Goal: Transaction & Acquisition: Purchase product/service

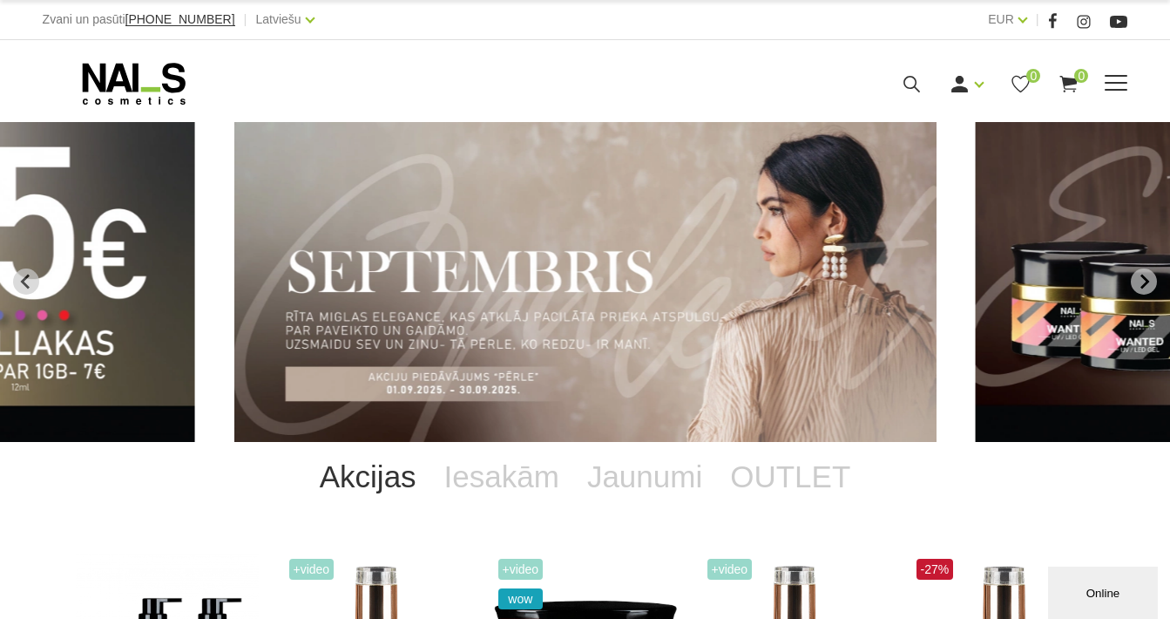
click at [1123, 77] on span at bounding box center [1116, 83] width 23 height 17
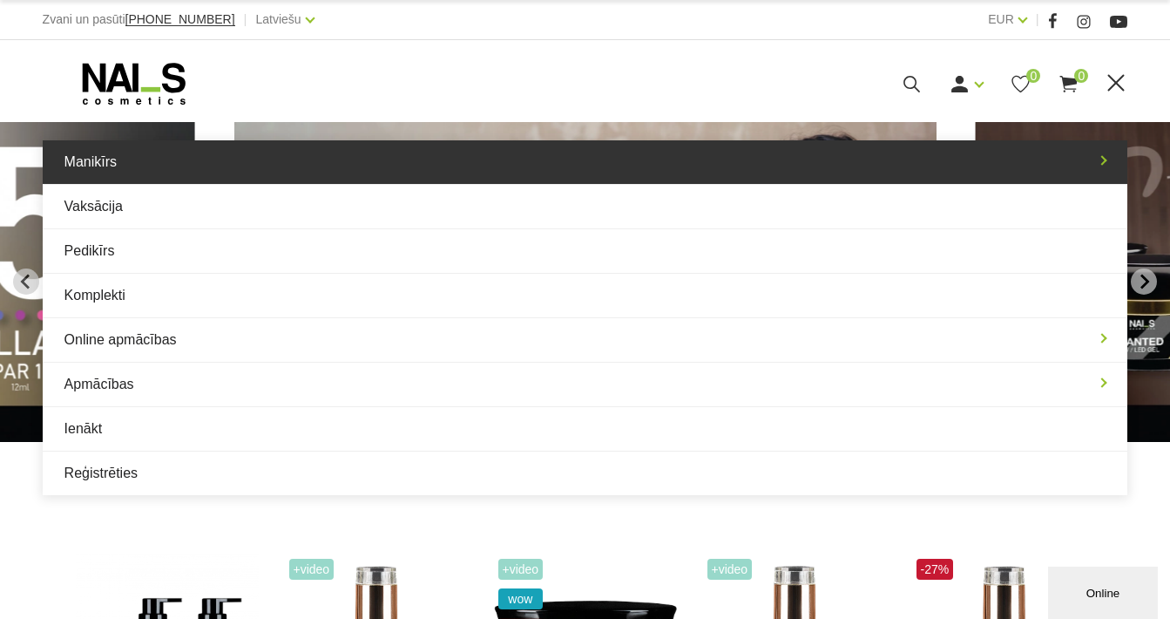
click at [689, 161] on link "Manikīrs" at bounding box center [586, 162] width 1086 height 44
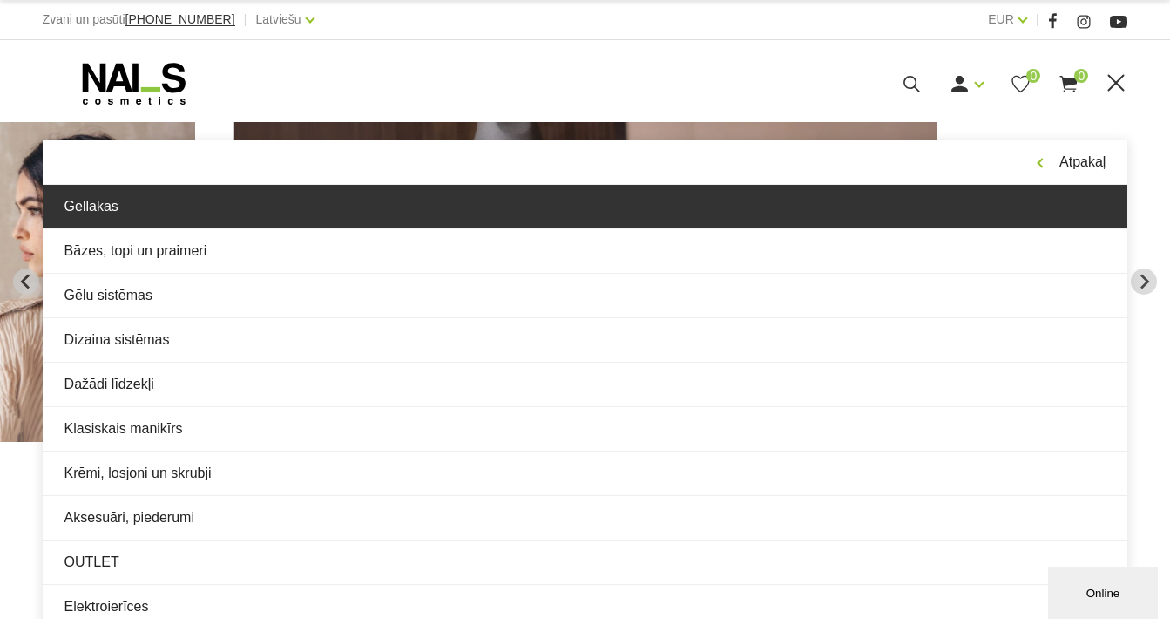
click at [594, 224] on link "Gēllakas" at bounding box center [586, 207] width 1086 height 44
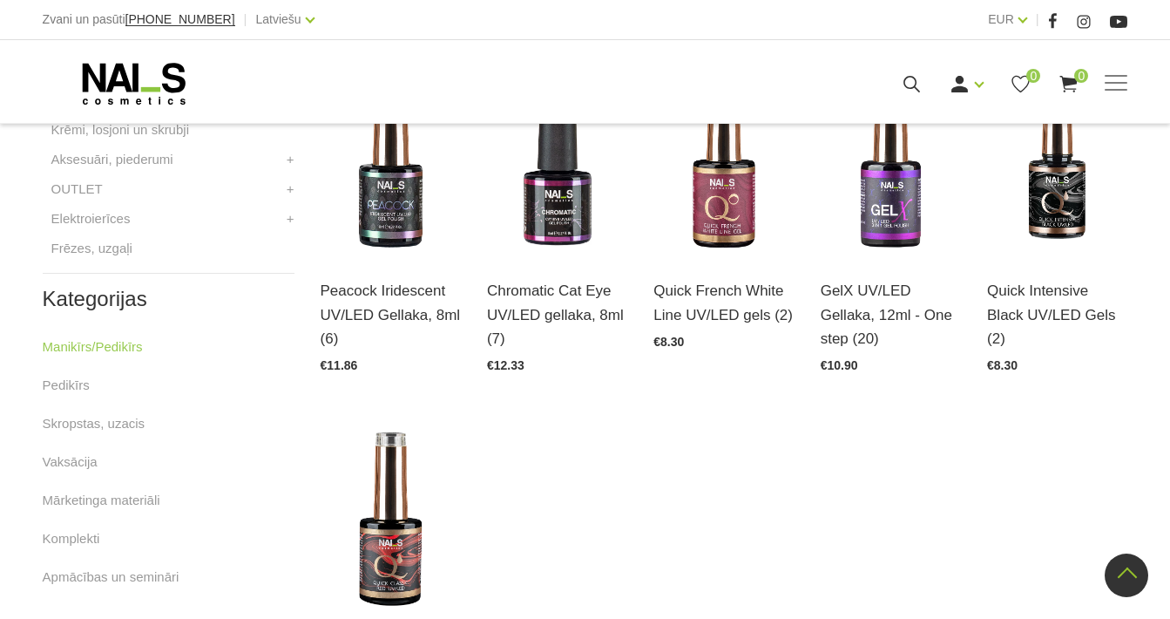
scroll to position [823, 0]
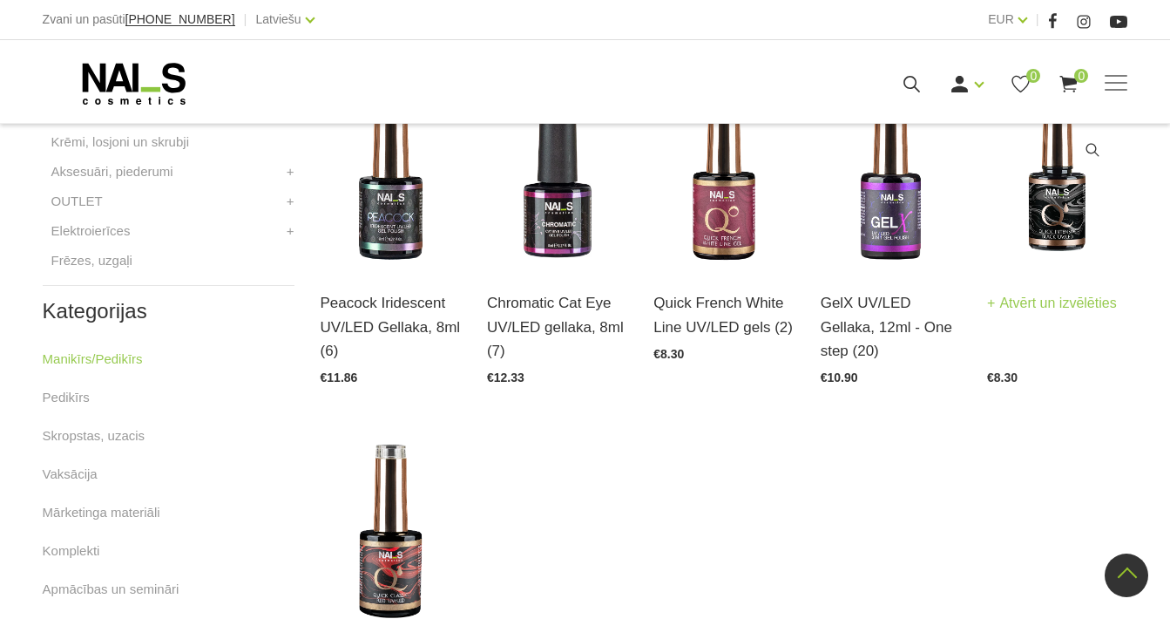
click at [1074, 202] on img at bounding box center [1057, 172] width 140 height 193
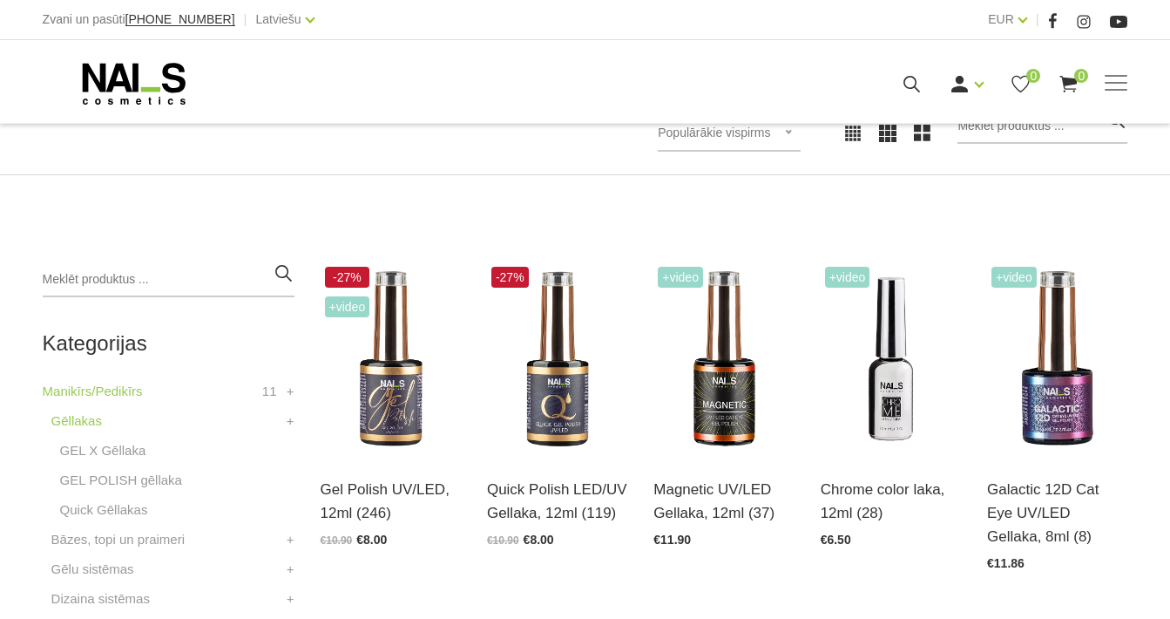
scroll to position [281, 0]
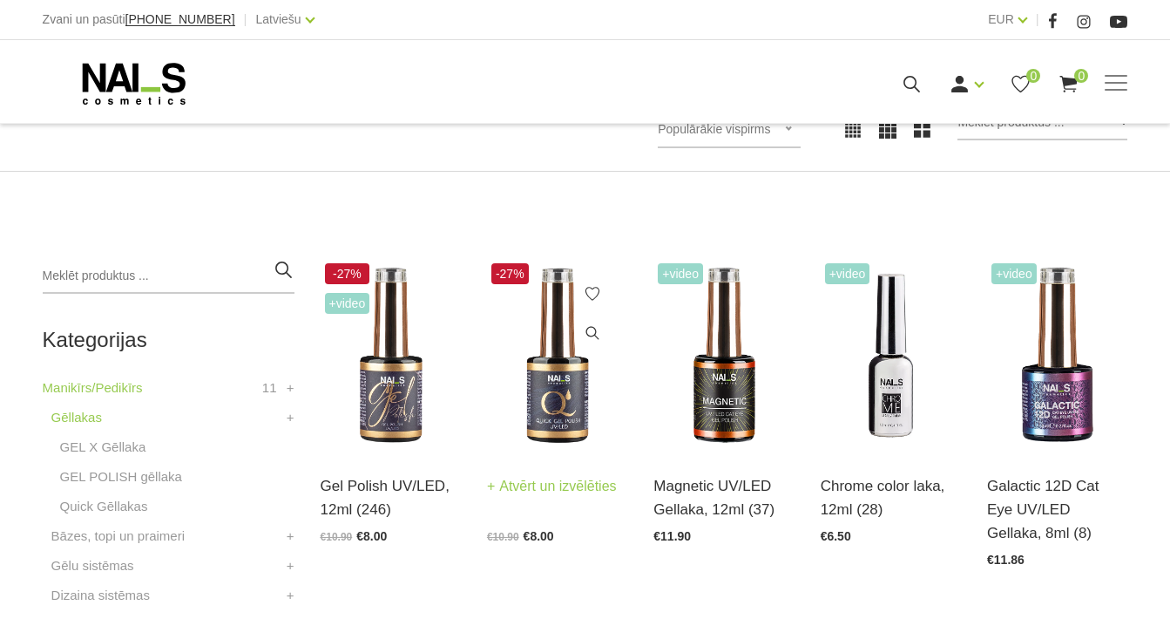
click at [512, 404] on img at bounding box center [557, 355] width 140 height 193
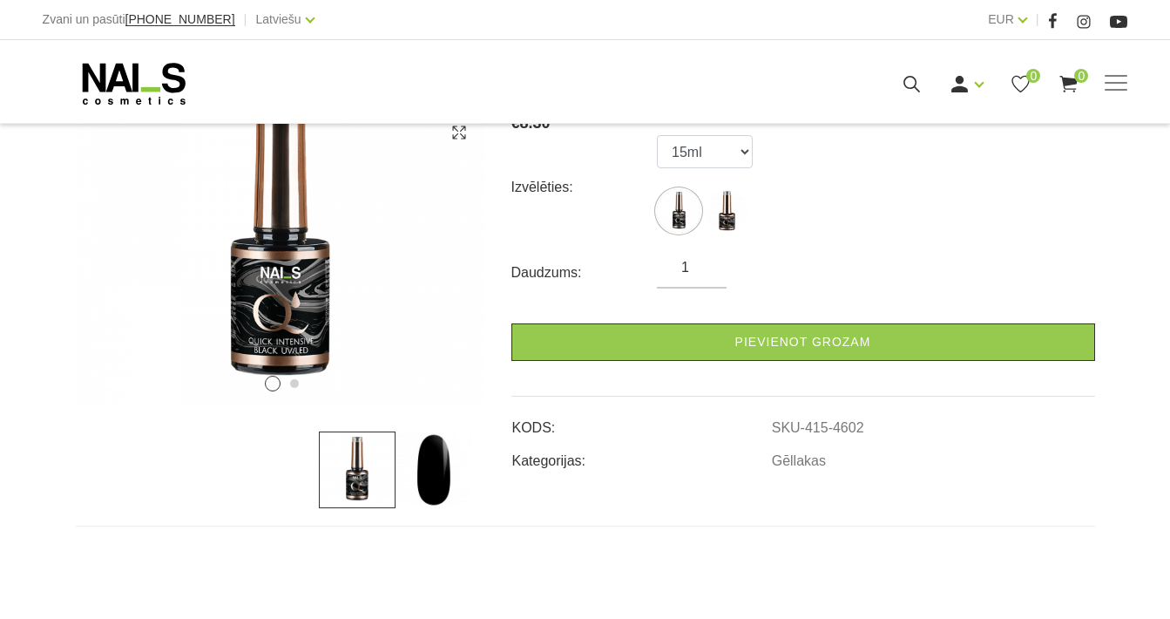
scroll to position [328, 0]
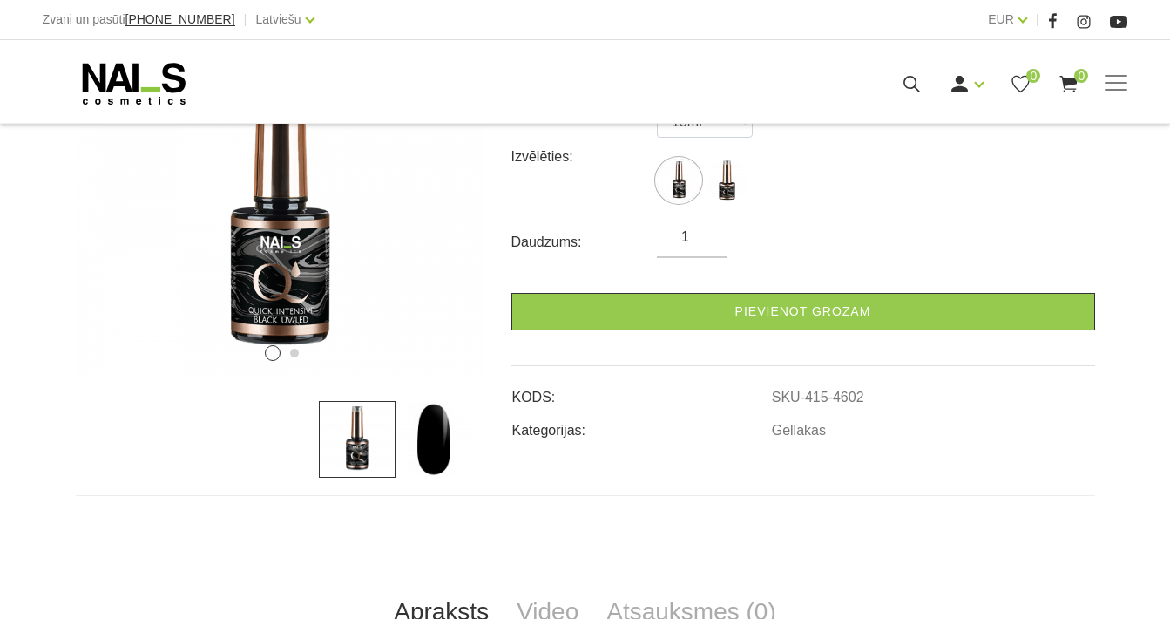
click at [422, 421] on img at bounding box center [434, 439] width 77 height 77
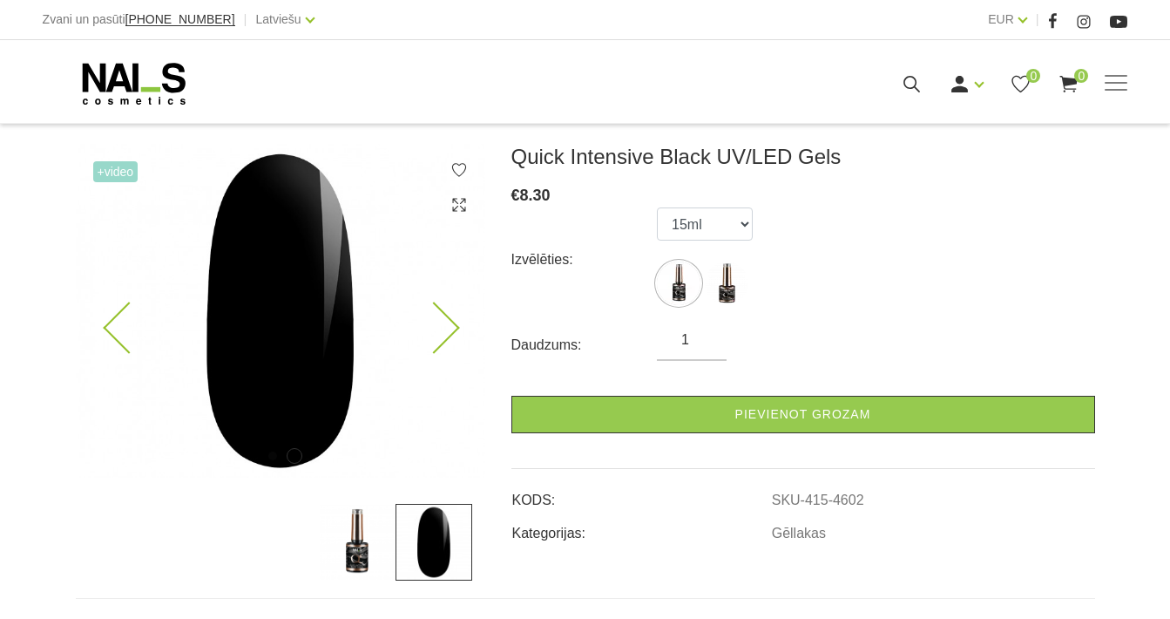
scroll to position [215, 0]
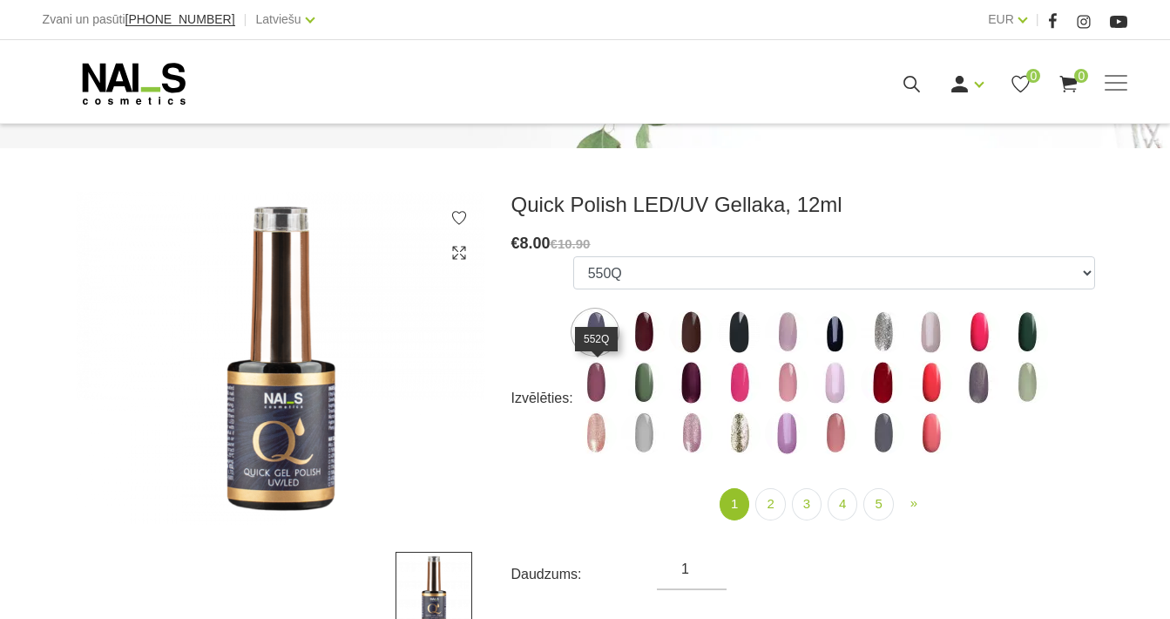
scroll to position [181, 0]
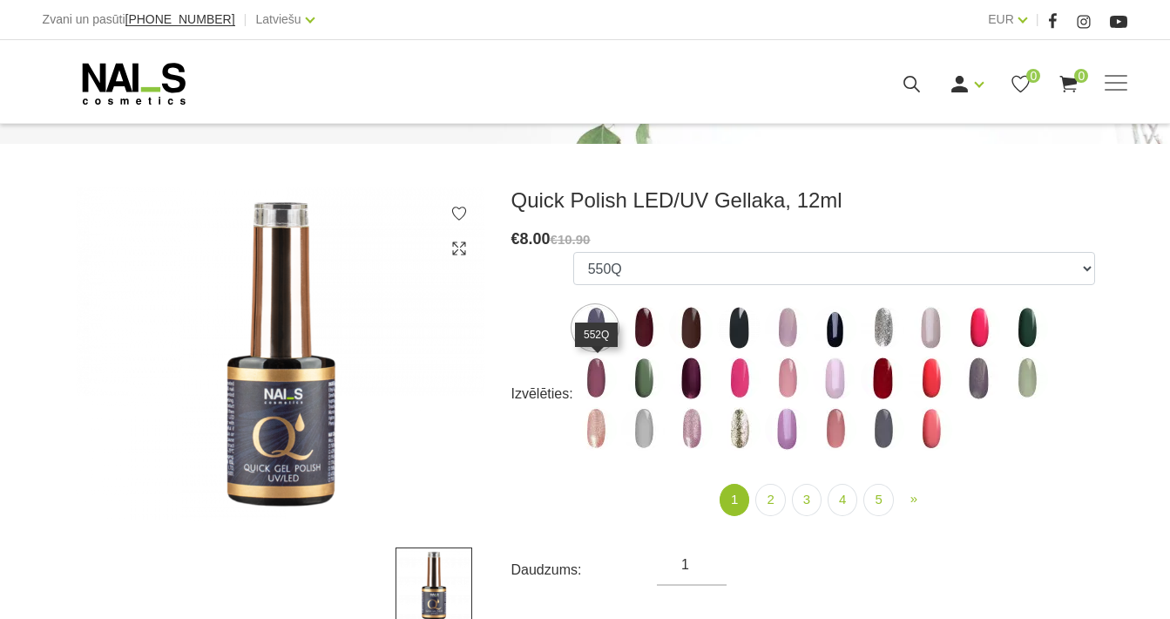
click at [611, 374] on img at bounding box center [595, 378] width 44 height 44
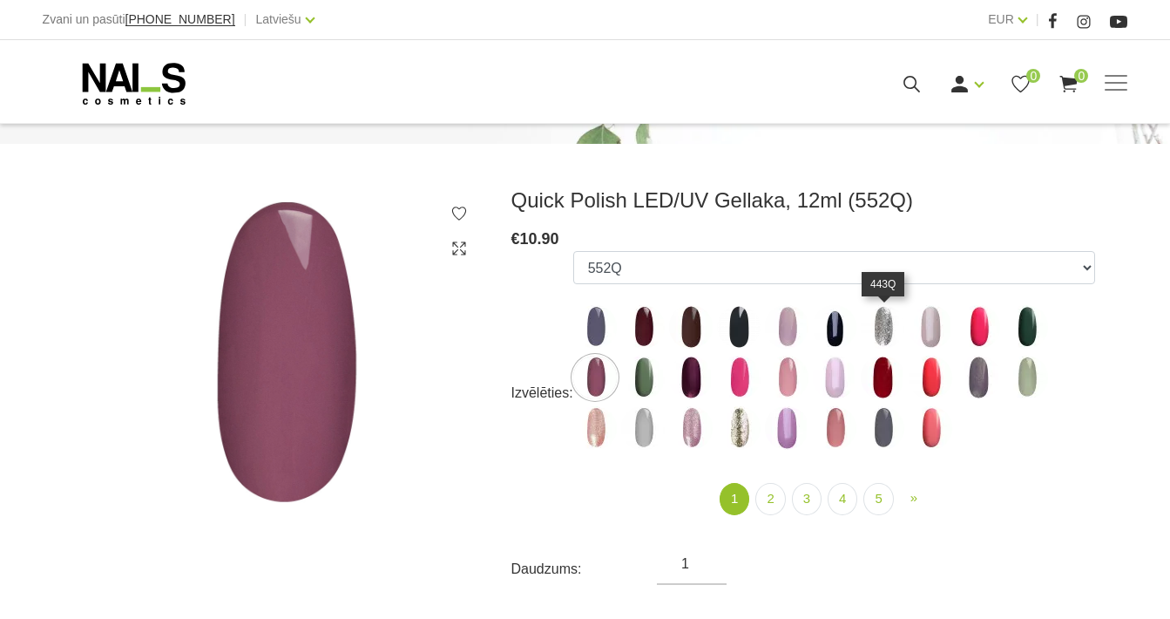
click at [887, 329] on img at bounding box center [883, 327] width 44 height 44
select select "4330"
